Goal: Information Seeking & Learning: Find specific fact

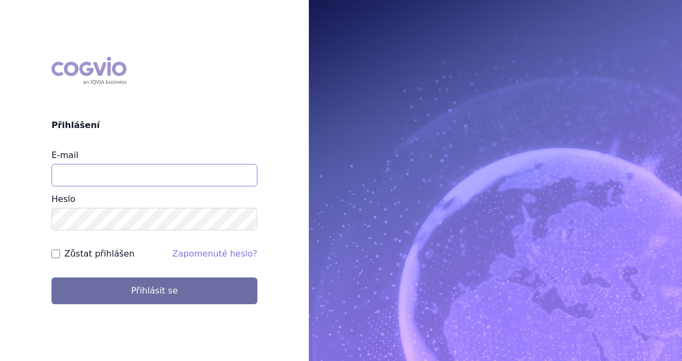
click at [154, 180] on input "E-mail" at bounding box center [154, 175] width 206 height 23
type input "[PERSON_NAME][EMAIL_ADDRESS][DOMAIN_NAME]"
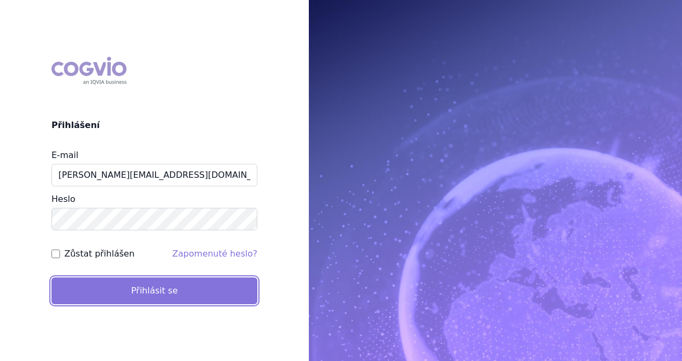
click at [171, 295] on button "Přihlásit se" at bounding box center [154, 291] width 206 height 27
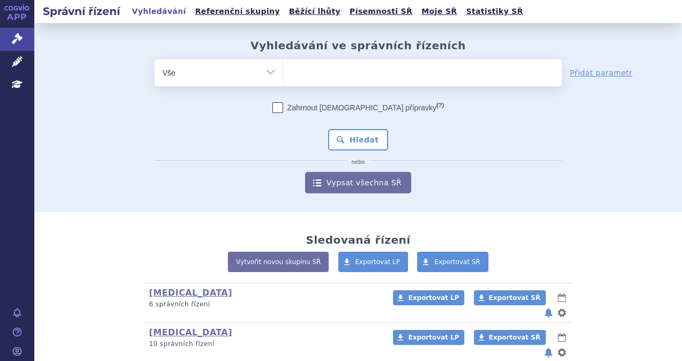
click at [326, 77] on ul at bounding box center [423, 71] width 278 height 23
click at [284, 77] on select at bounding box center [283, 72] width 1 height 27
type input "po"
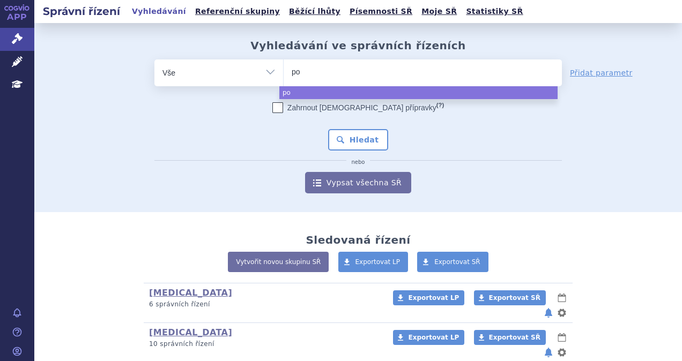
type input "pom"
type input "poma"
type input "pomali"
type input "pomalid"
type input "pomalido"
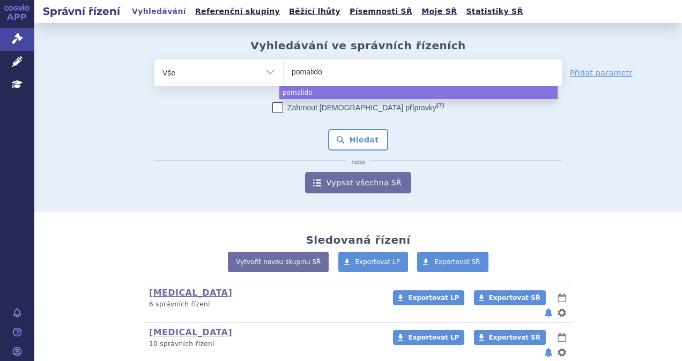
type input "pomalidom"
type input "pomalidomi"
type input "pomalidomid"
select select "pomalidomid"
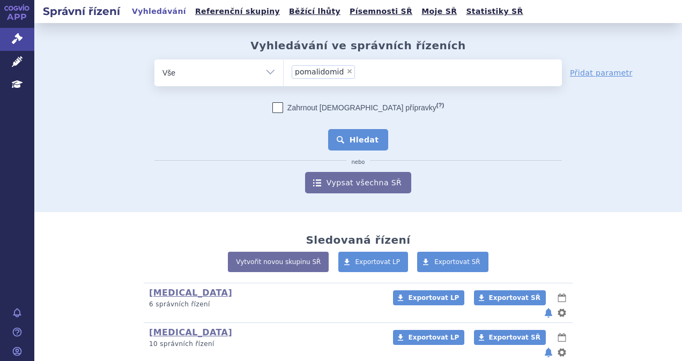
click at [354, 135] on button "Hledat" at bounding box center [358, 139] width 61 height 21
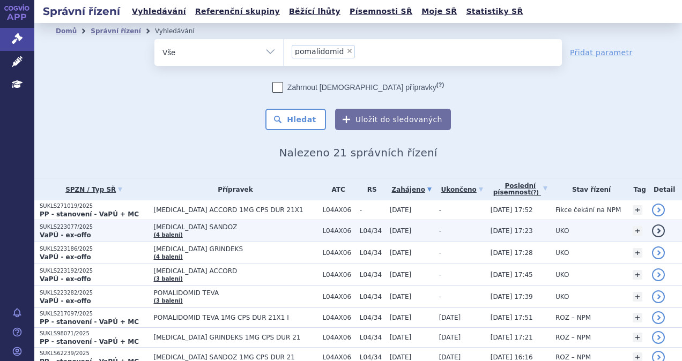
click at [217, 234] on td "POMALIDOMIDE SANDOZ (4 balení)" at bounding box center [233, 231] width 169 height 22
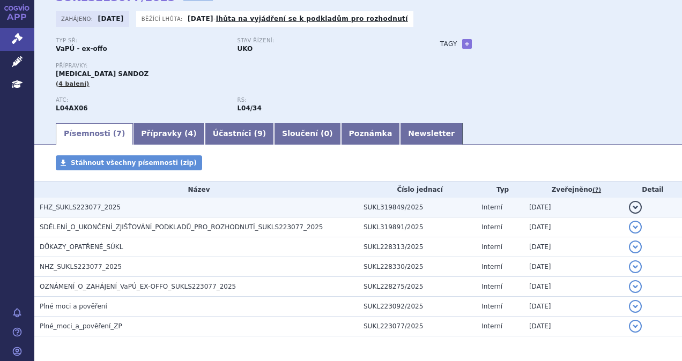
scroll to position [45, 0]
